Goal: Task Accomplishment & Management: Use online tool/utility

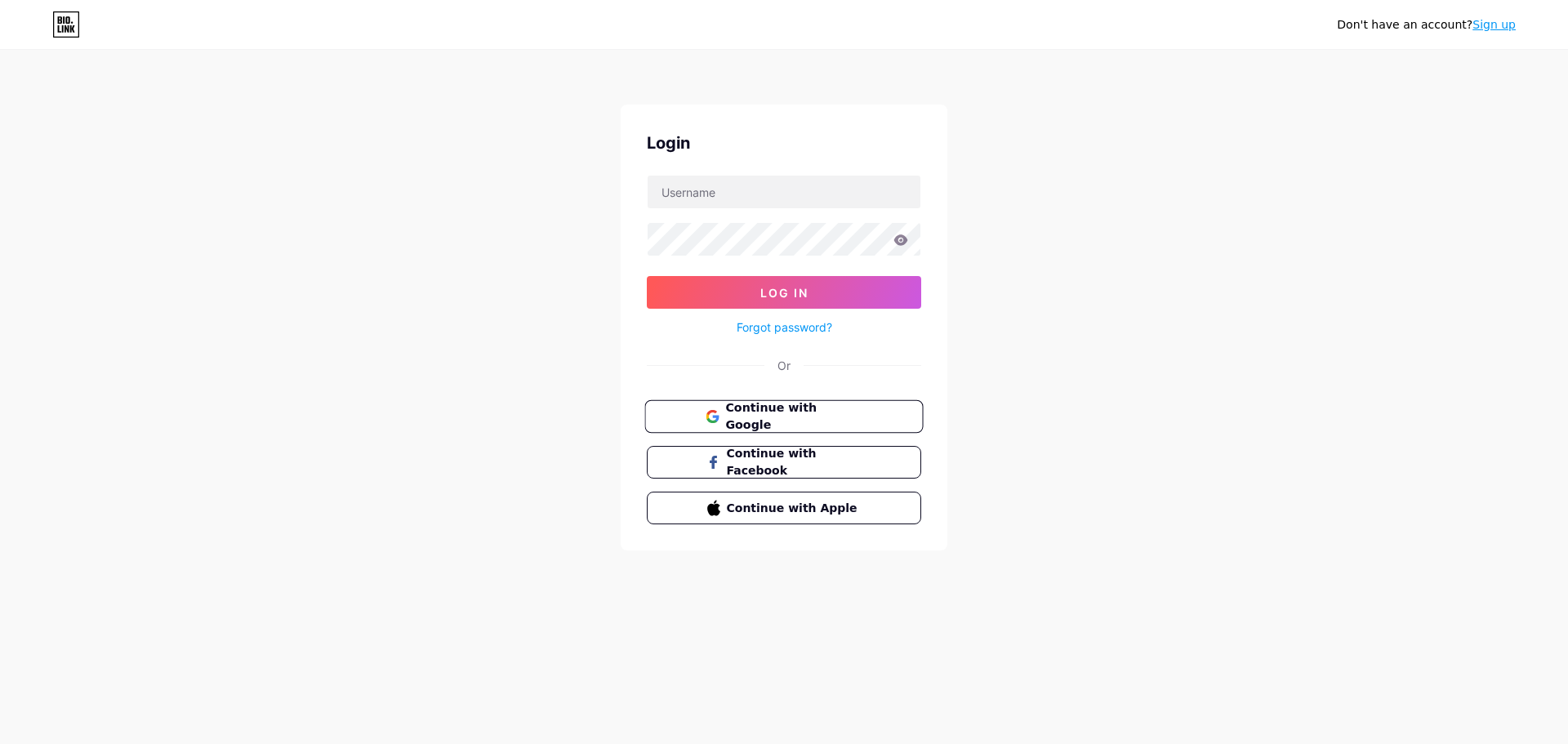
click at [760, 403] on button "Continue with Google" at bounding box center [784, 417] width 279 height 34
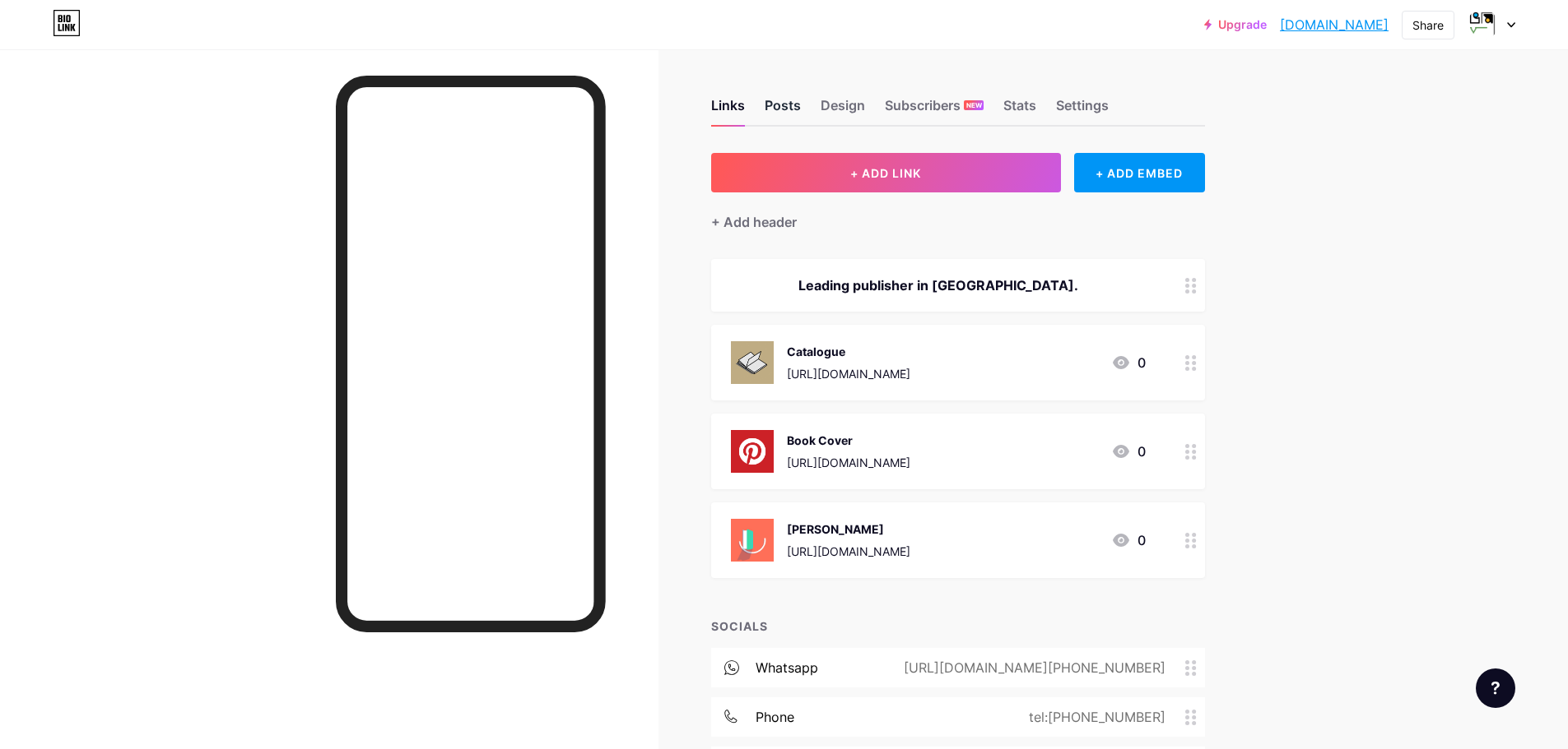
click at [769, 106] on div "Posts" at bounding box center [783, 110] width 36 height 29
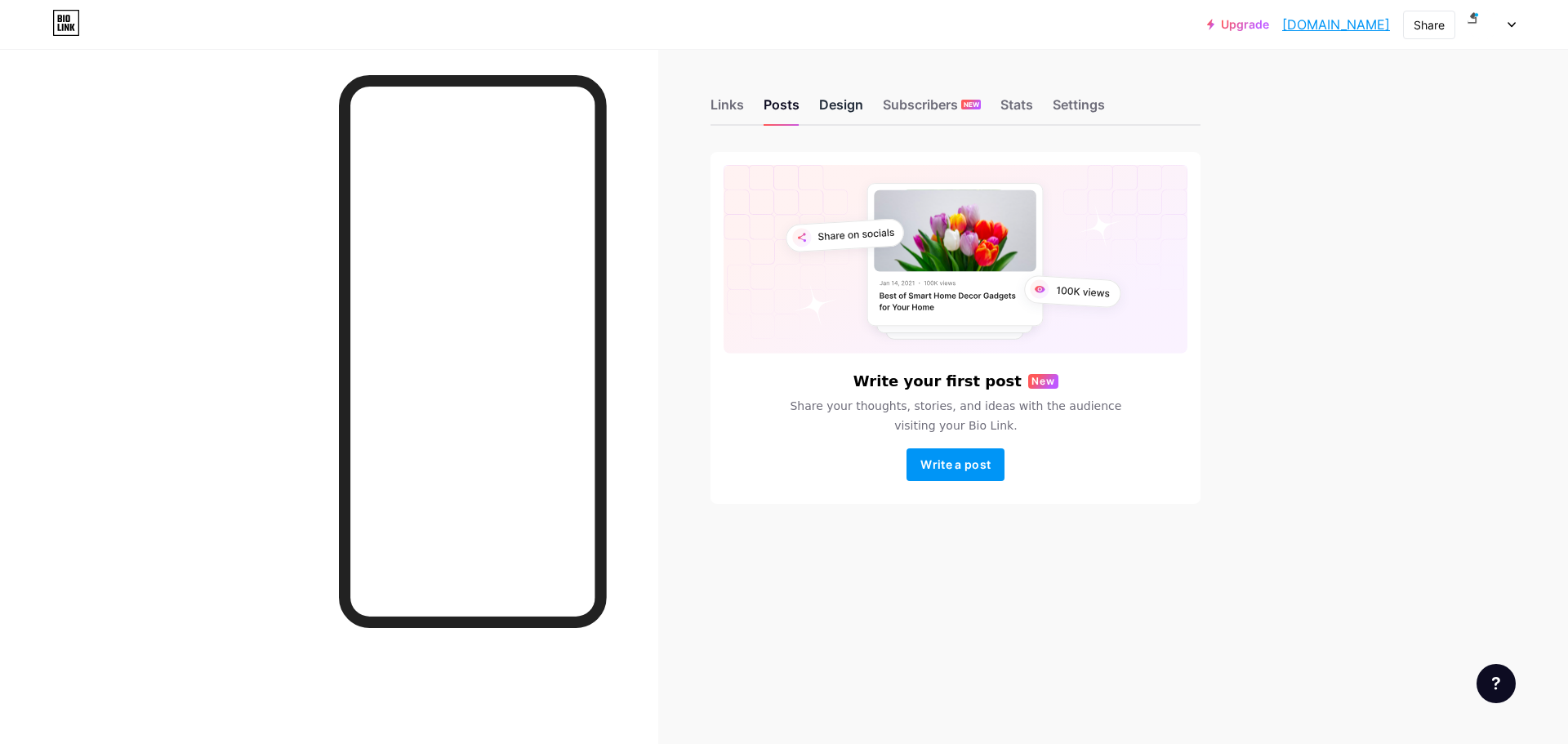
click at [825, 121] on div "Design" at bounding box center [841, 109] width 44 height 29
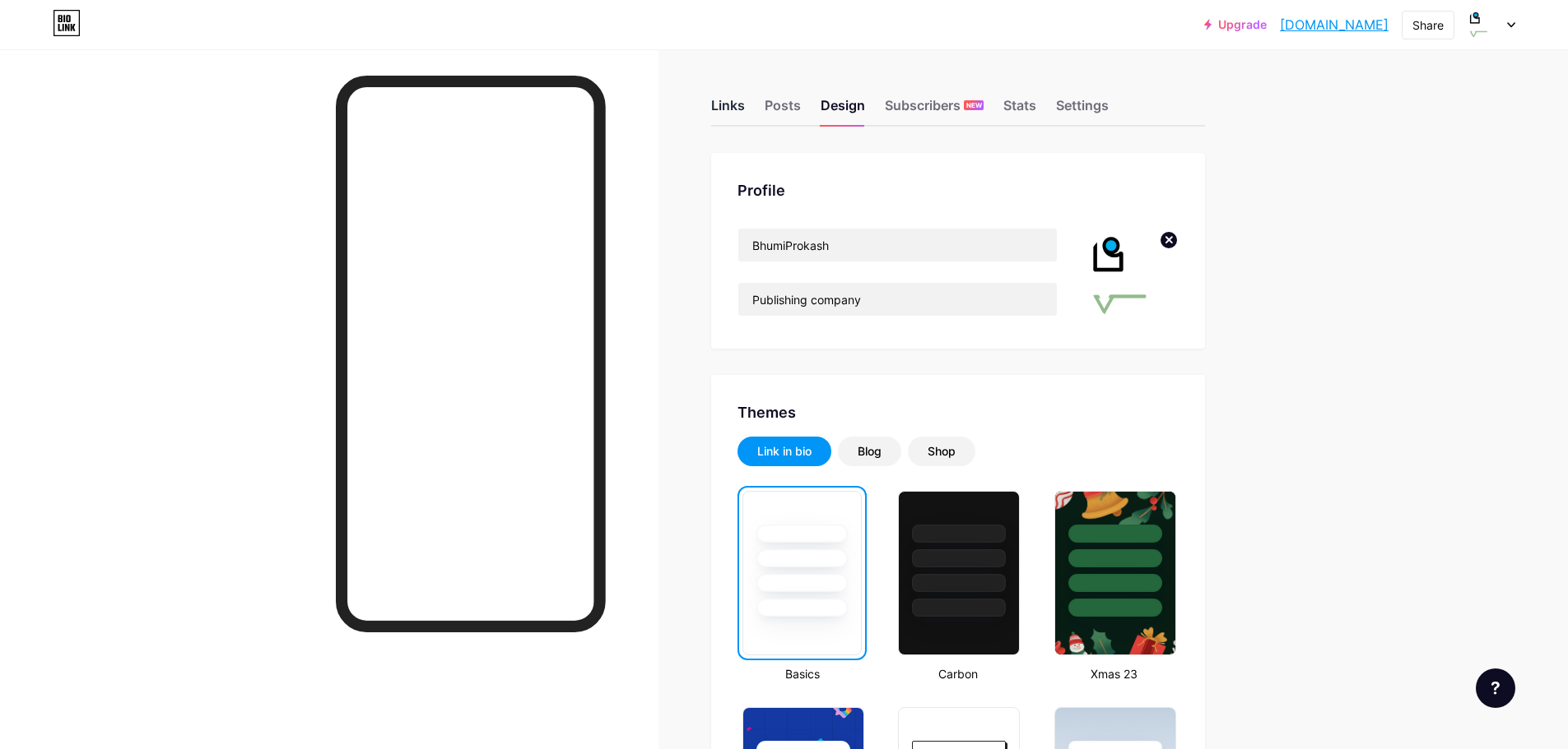
click at [729, 118] on div "Links" at bounding box center [728, 110] width 34 height 29
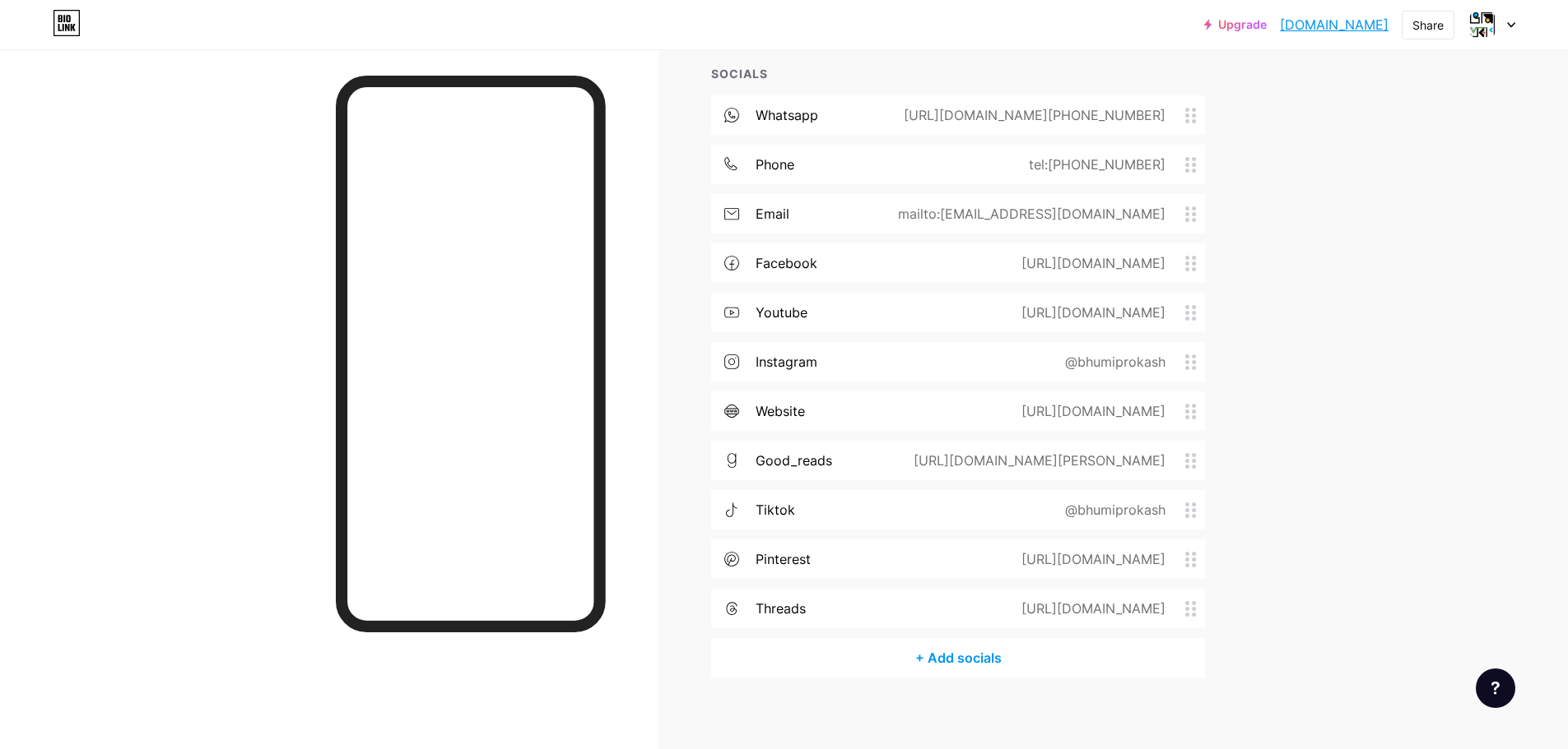
click at [962, 650] on div "+ Add socials" at bounding box center [958, 658] width 494 height 40
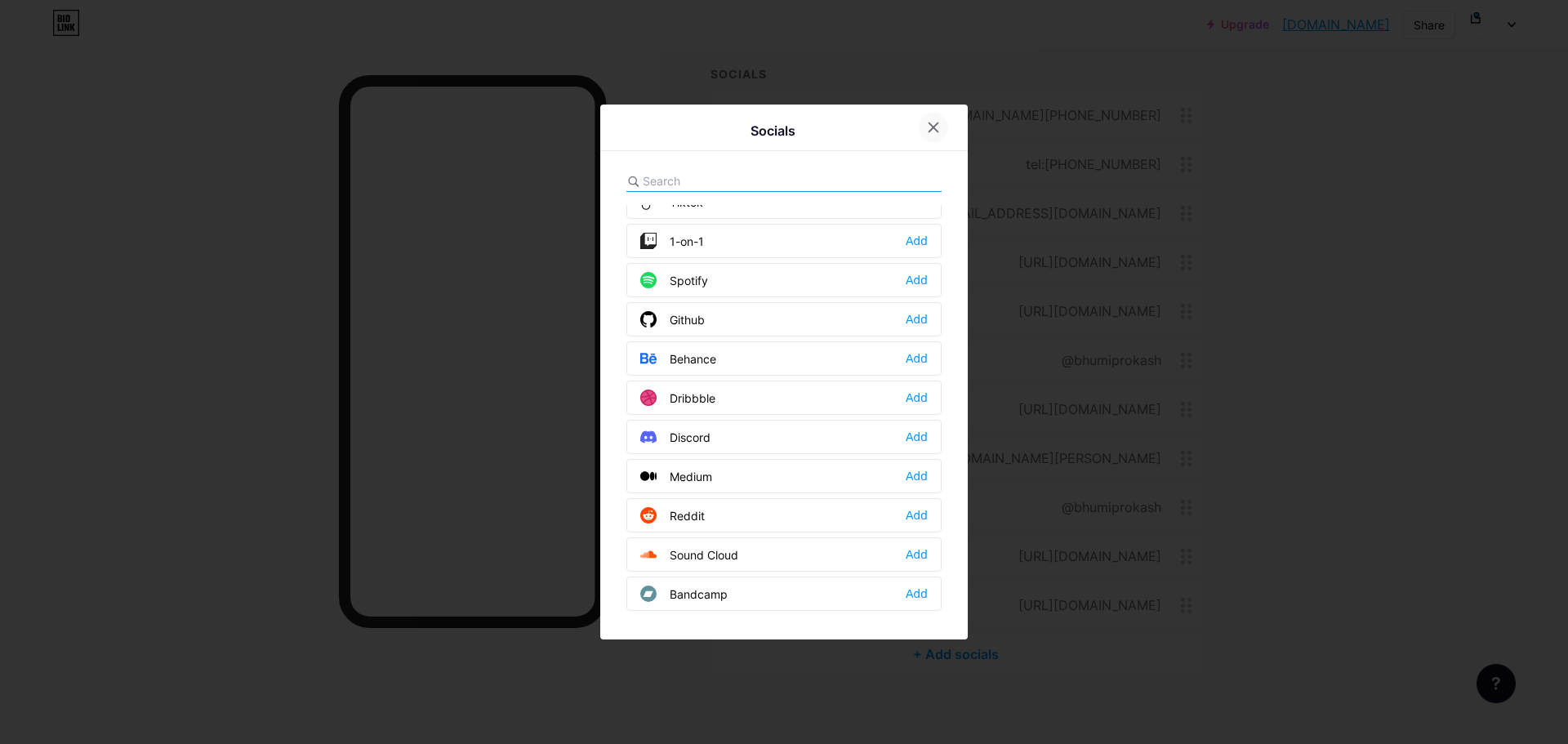
scroll to position [296, 0]
click at [931, 126] on icon at bounding box center [933, 127] width 13 height 13
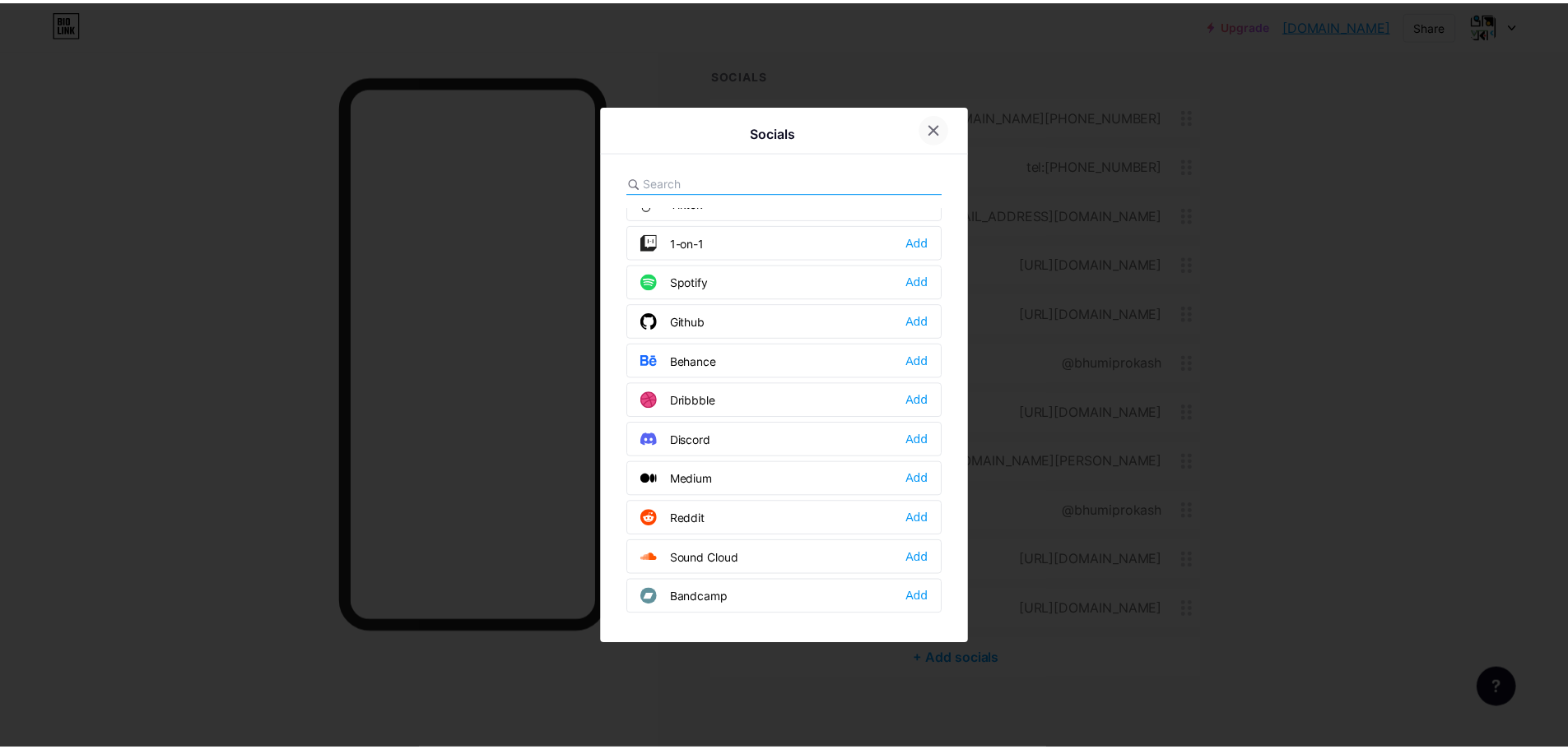
scroll to position [0, 0]
